Goal: Find contact information: Find contact information

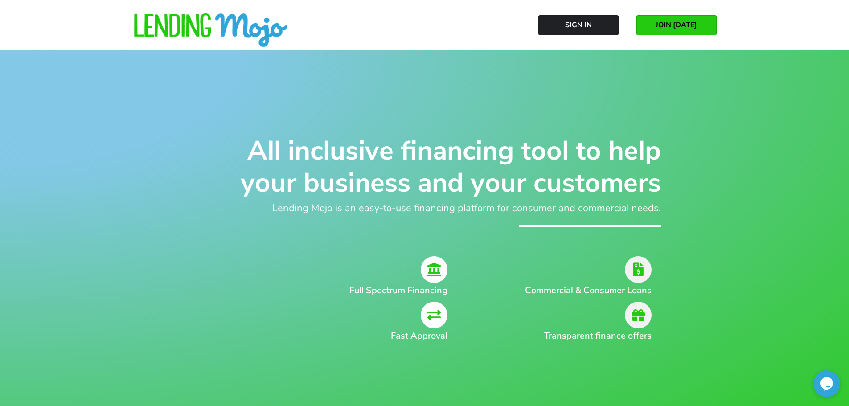
click at [664, 32] on link "JOIN [DATE]" at bounding box center [676, 25] width 80 height 20
